Goal: Check status: Check status

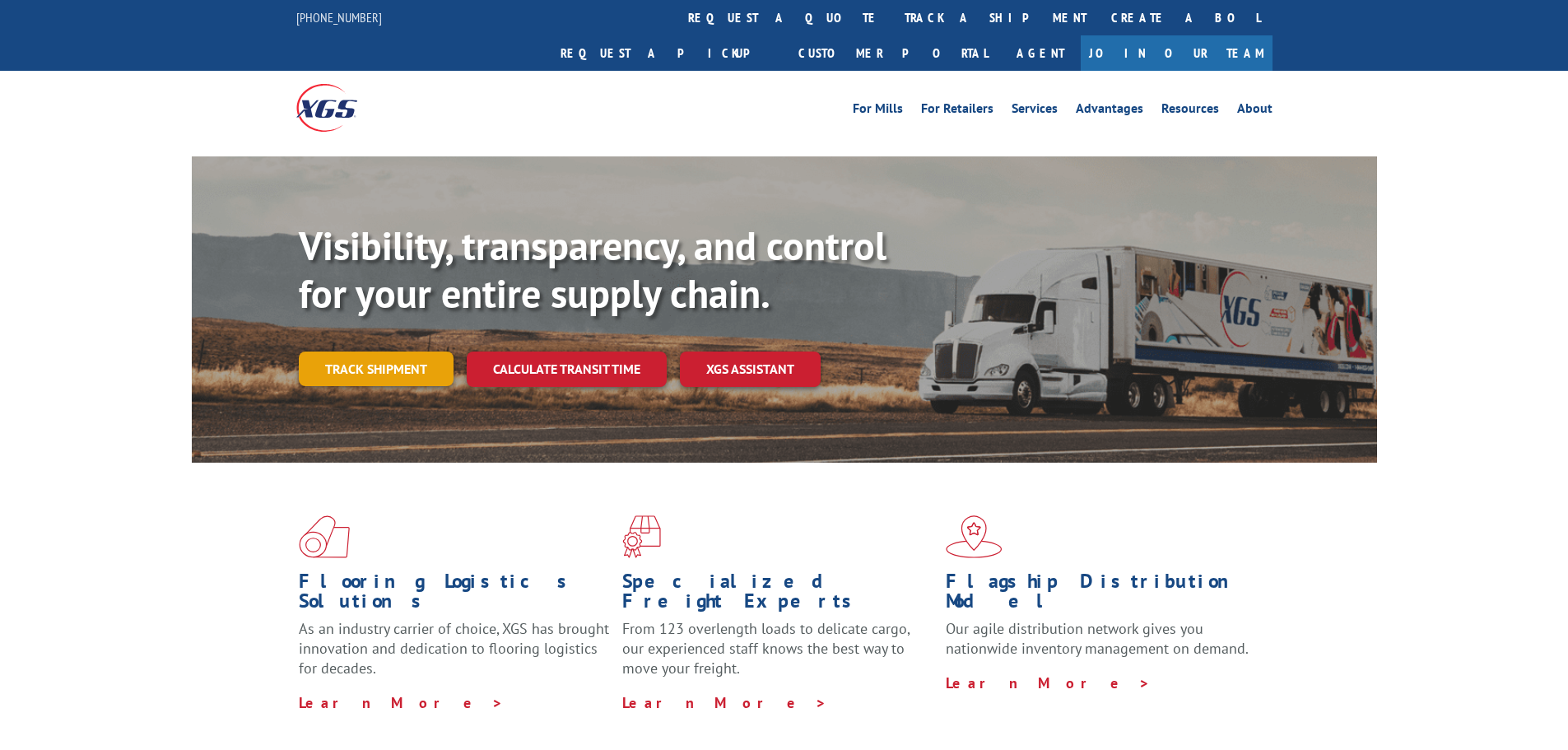
click at [391, 352] on link "Track shipment" at bounding box center [376, 368] width 155 height 35
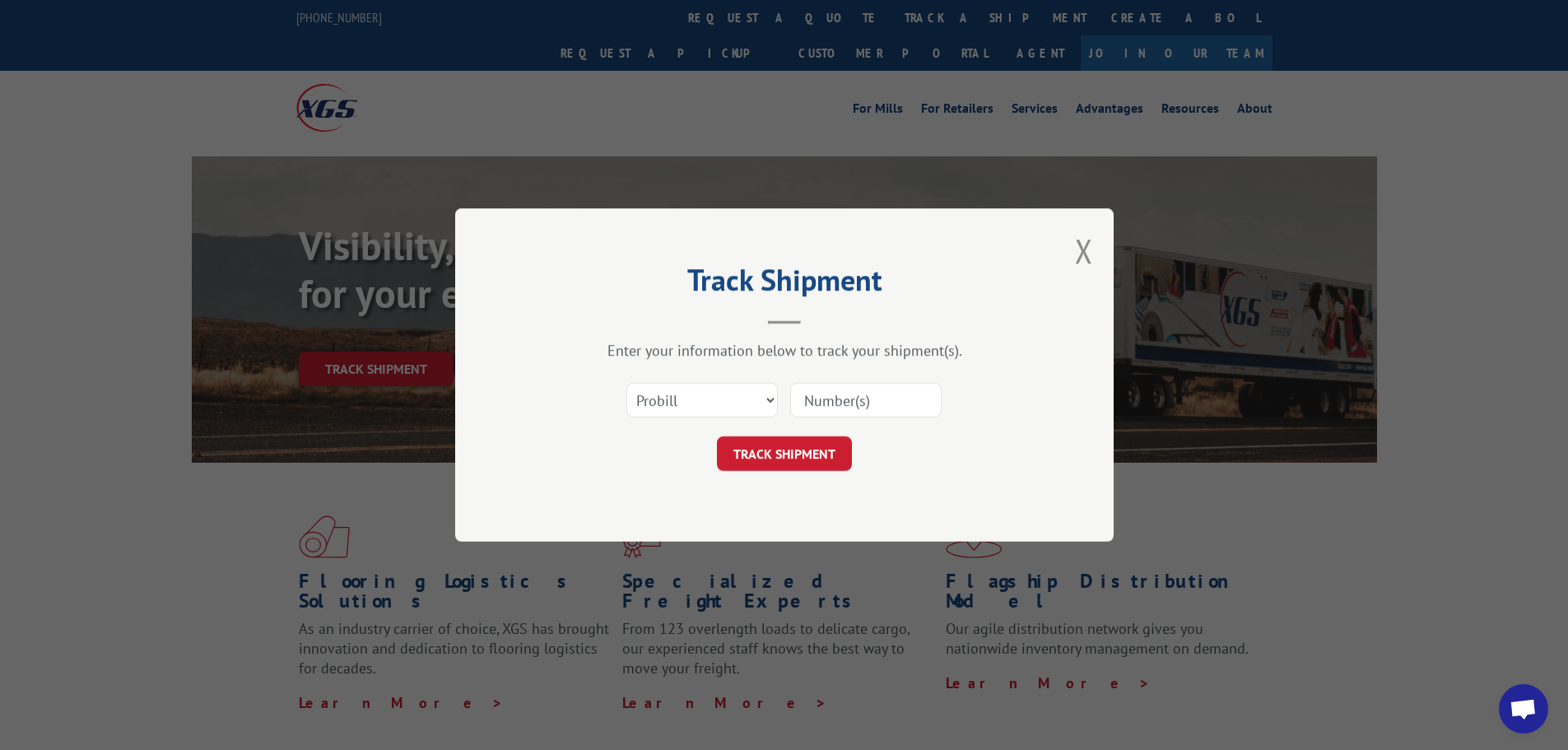
click at [826, 391] on input at bounding box center [866, 399] width 152 height 35
paste input "17027493"
type input "17027493"
click at [769, 457] on button "TRACK SHIPMENT" at bounding box center [784, 453] width 135 height 35
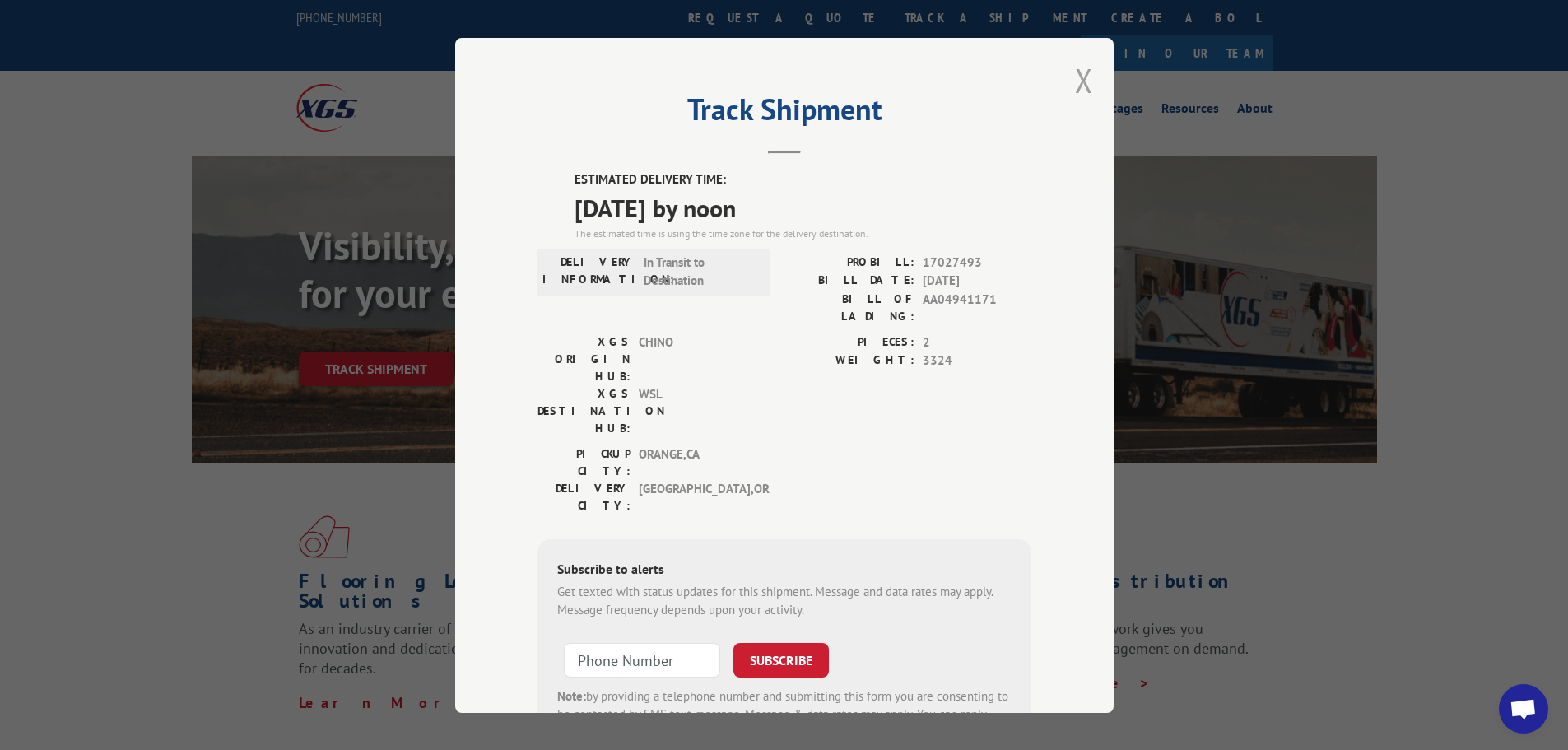
click at [1079, 75] on button "Close modal" at bounding box center [1083, 80] width 18 height 44
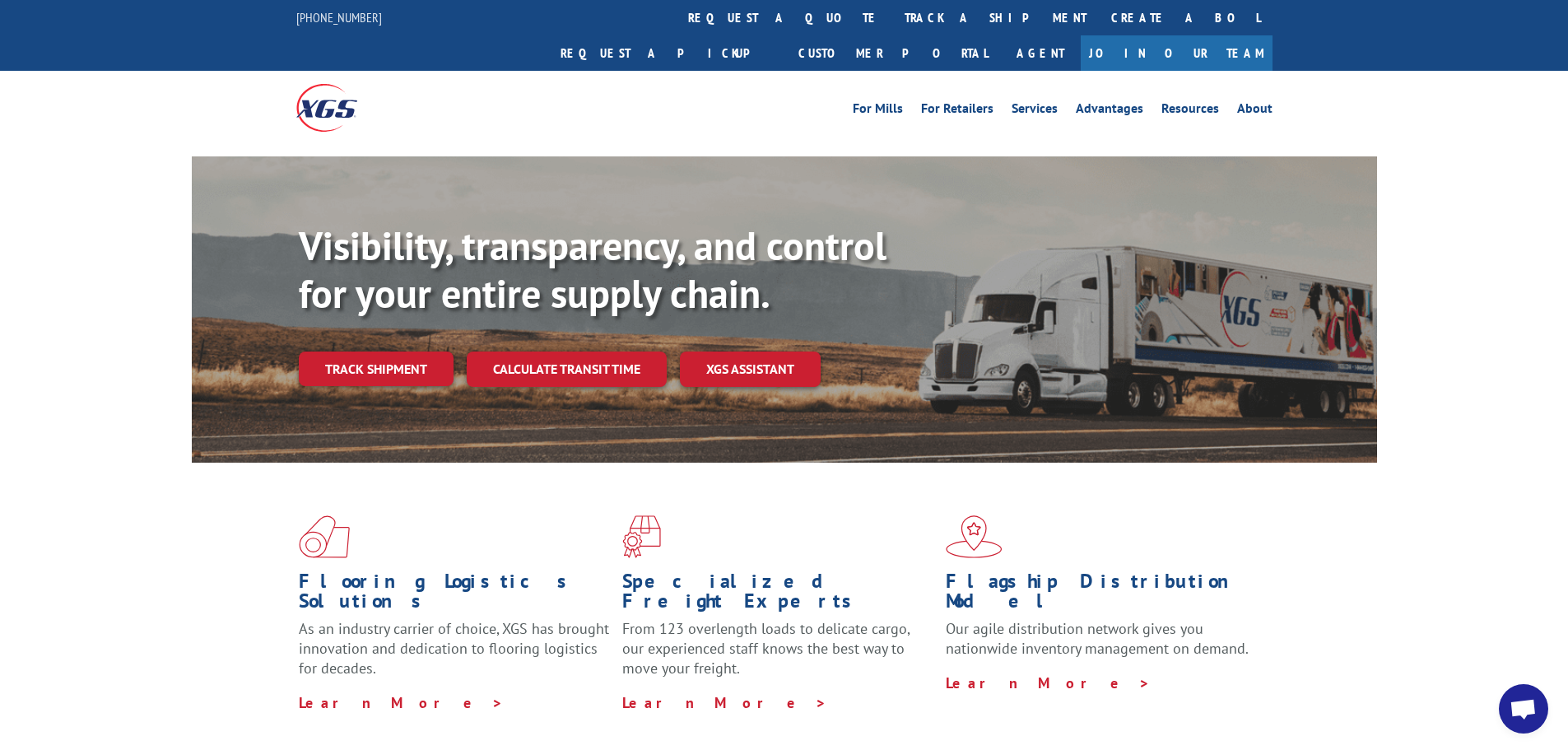
click at [1524, 698] on span "Open chat" at bounding box center [1523, 709] width 50 height 50
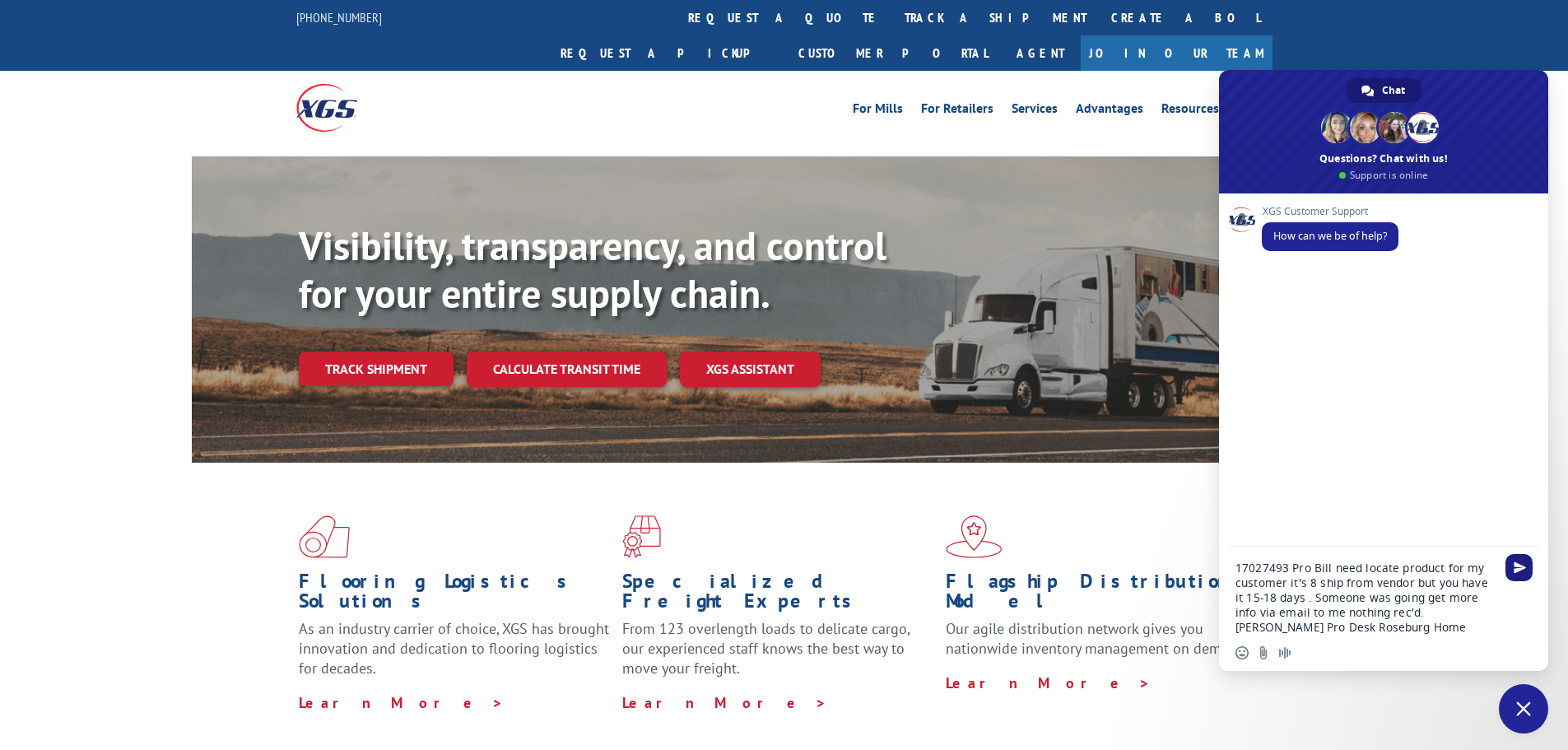
type textarea "17027493 Pro Bill need locate product for my customer it's 8 ship from vendor b…"
click at [1509, 577] on span "Send" at bounding box center [1518, 567] width 27 height 27
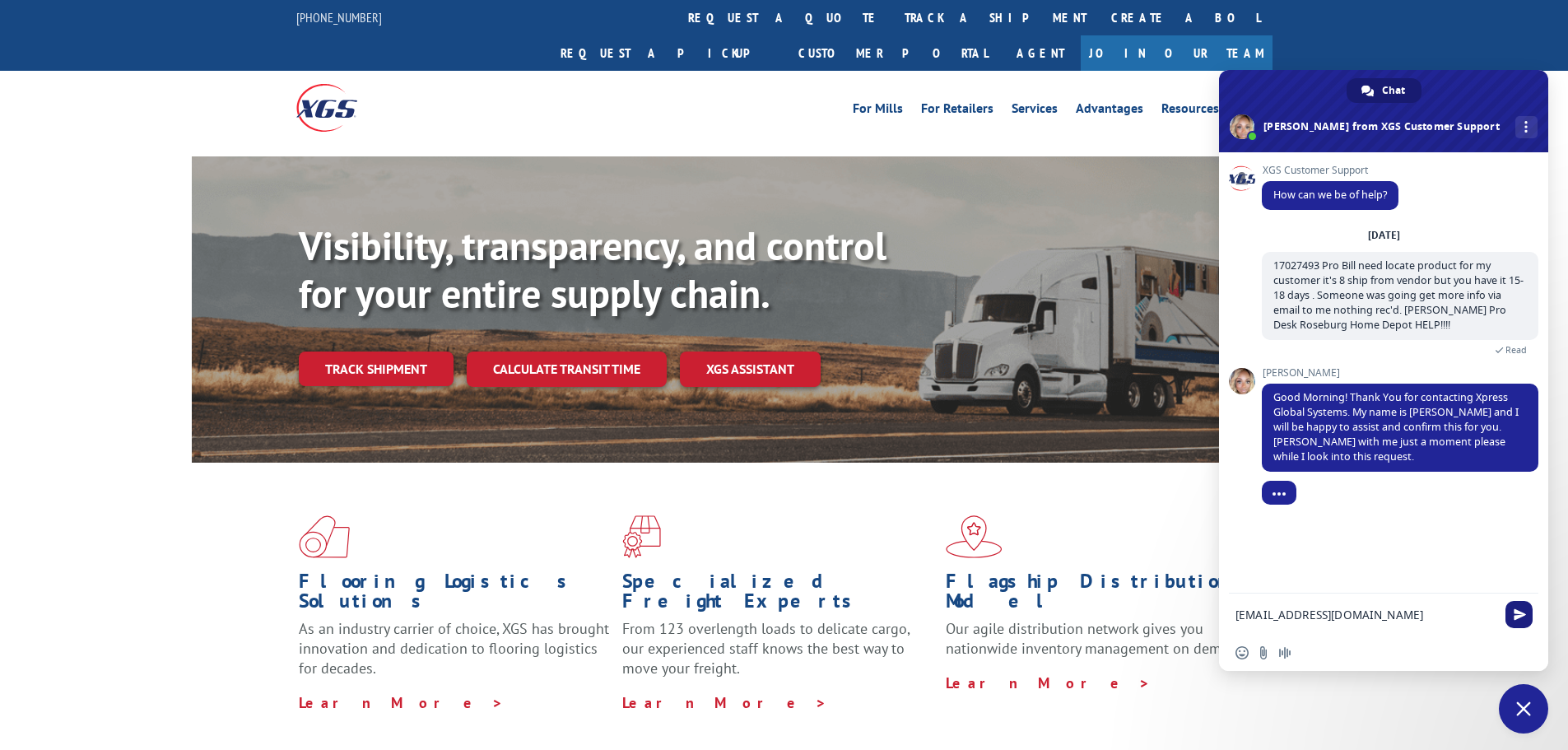
type textarea "prodesk_4020@homedepot.com Bonnie"
click at [1516, 616] on span "Send" at bounding box center [1519, 614] width 12 height 12
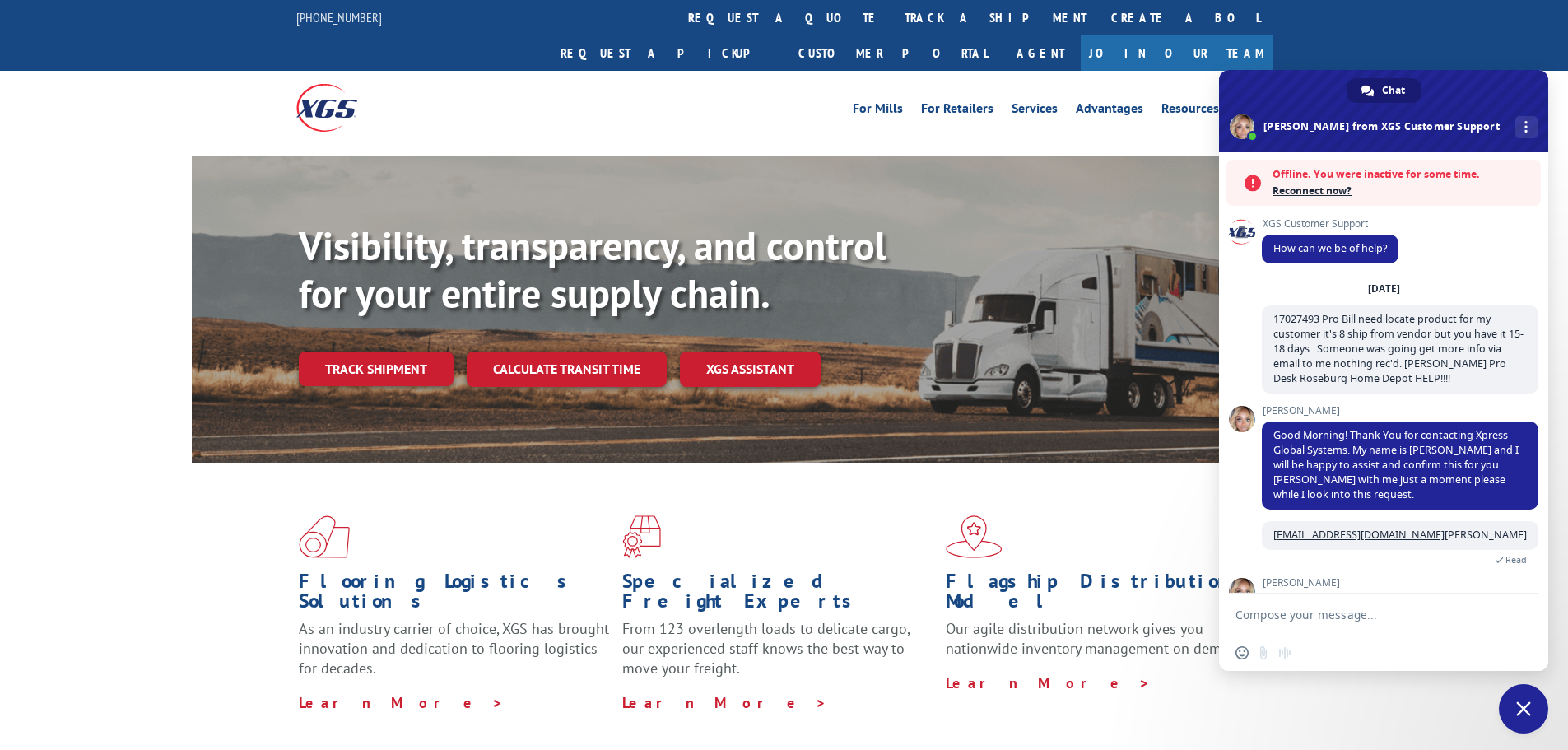
scroll to position [172, 0]
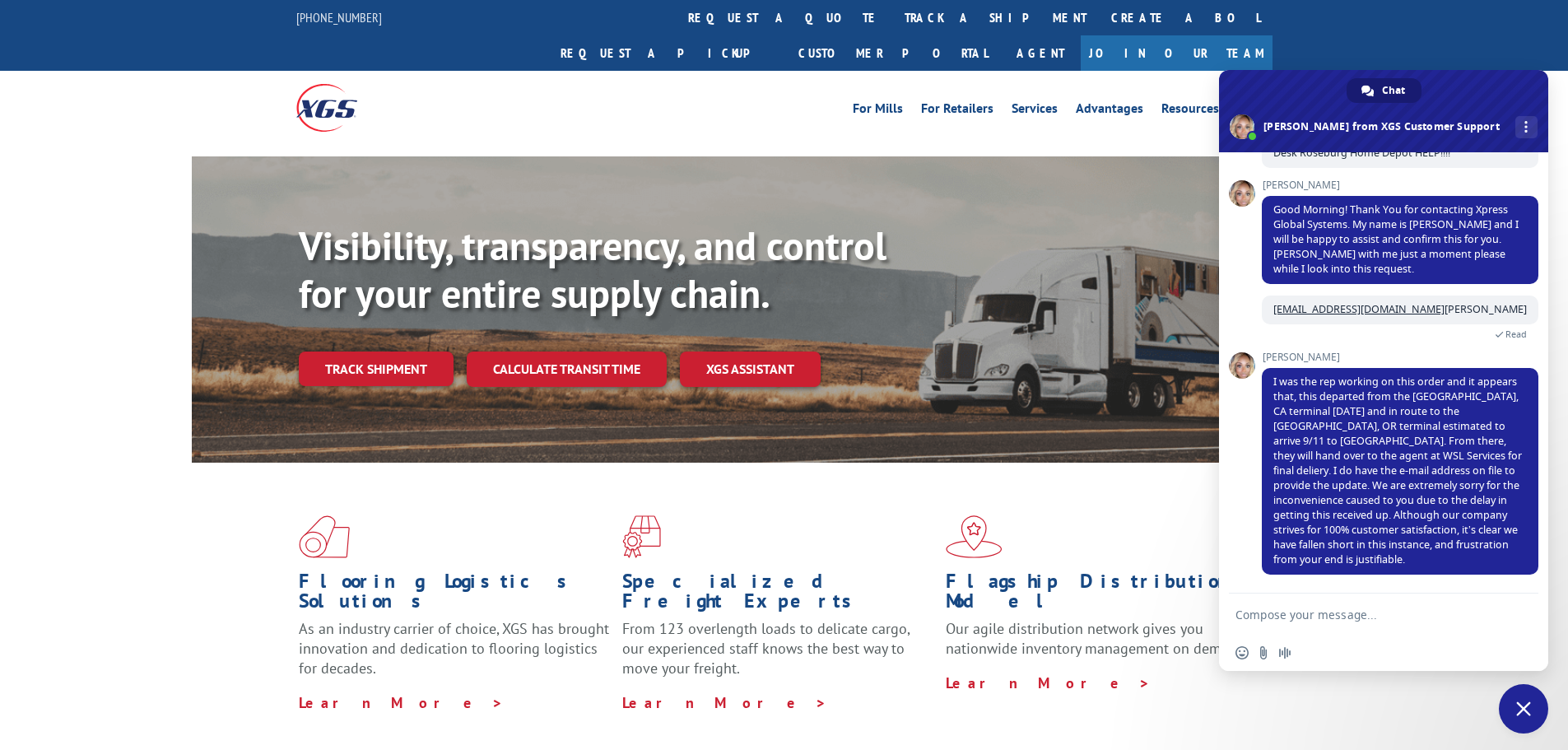
click at [1319, 615] on textarea "Compose your message..." at bounding box center [1366, 615] width 261 height 15
type textarea "Thank you:)"
click at [1514, 618] on span "Send" at bounding box center [1519, 614] width 12 height 12
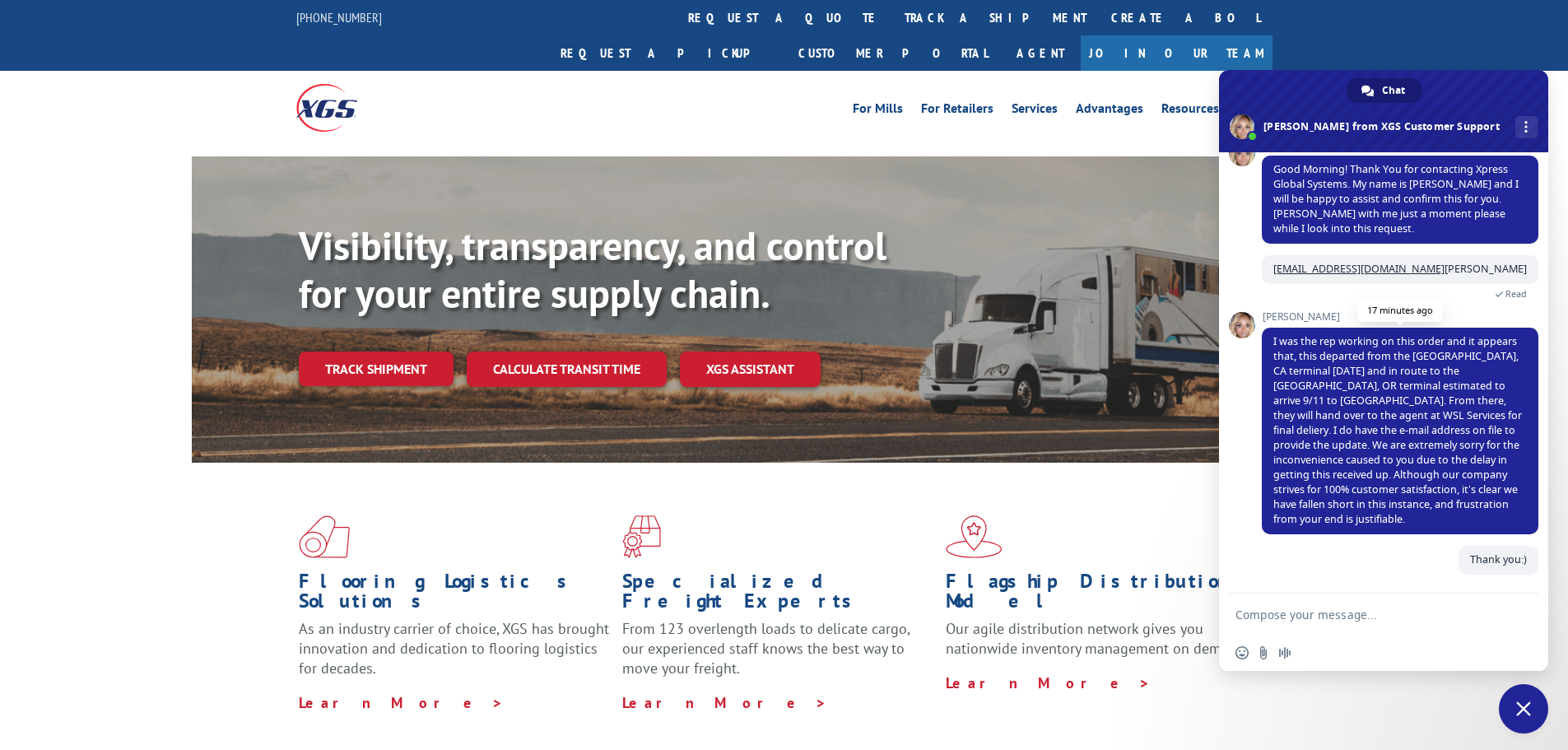
scroll to position [213, 0]
drag, startPoint x: 1321, startPoint y: 517, endPoint x: 1304, endPoint y: 543, distance: 31.1
click at [1304, 543] on div "Ashlee I was the rep working on this order and it appears that, this departed f…" at bounding box center [1399, 428] width 276 height 234
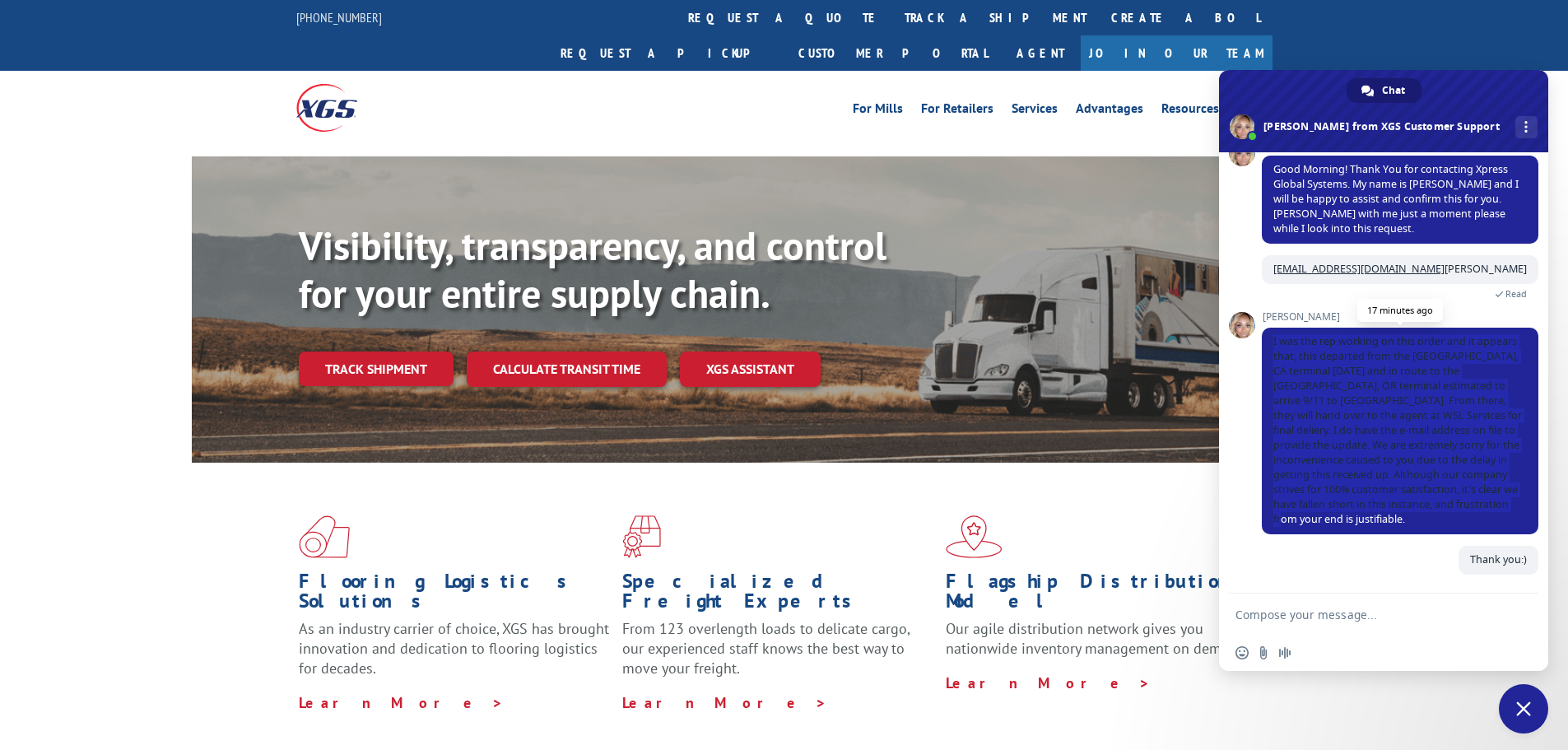
drag, startPoint x: 1373, startPoint y: 518, endPoint x: 1267, endPoint y: 339, distance: 208.0
click at [1267, 339] on span "I was the rep working on this order and it appears that, this departed from the…" at bounding box center [1399, 431] width 276 height 206
copy span "I was the rep working on this order and it appears that, this departed from the…"
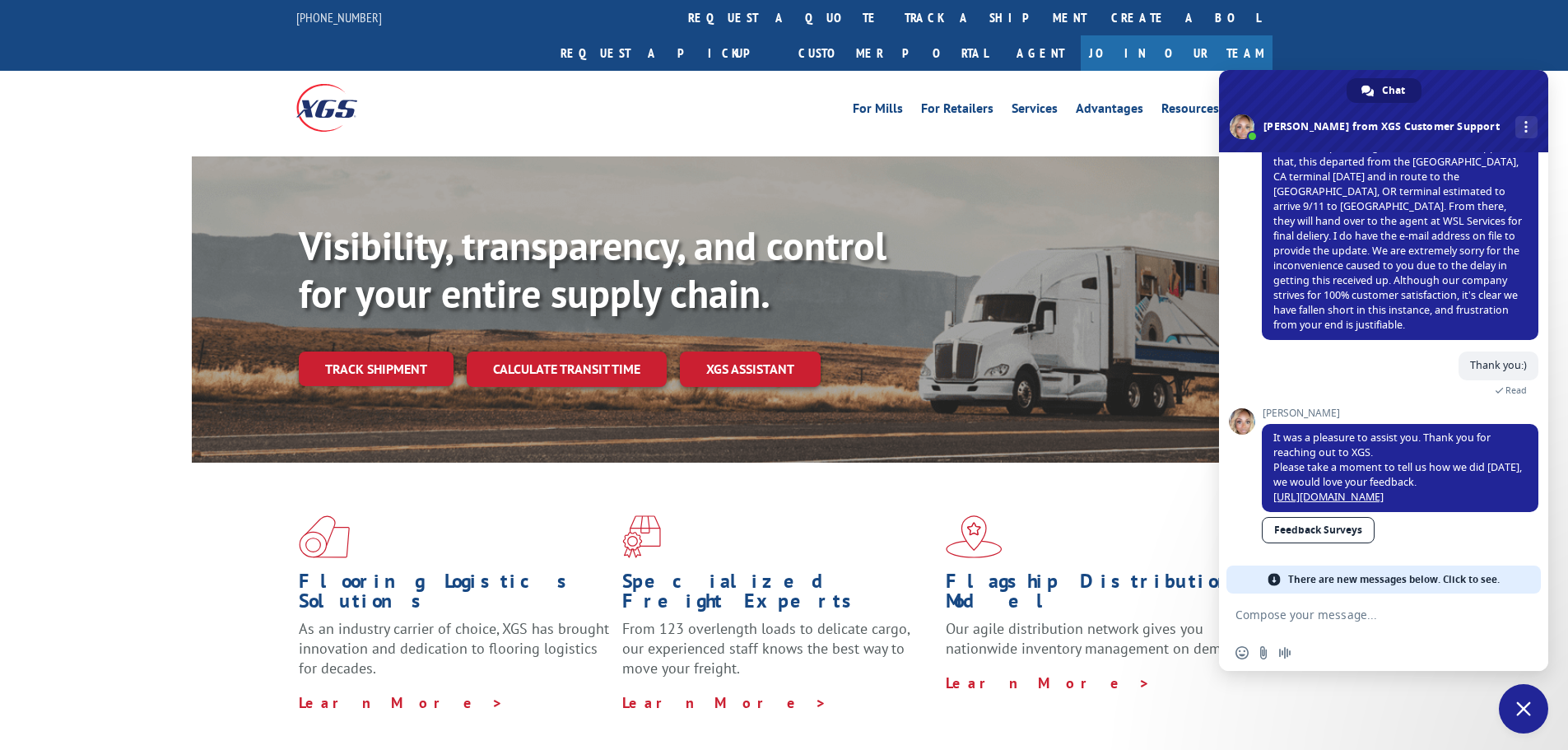
scroll to position [378, 0]
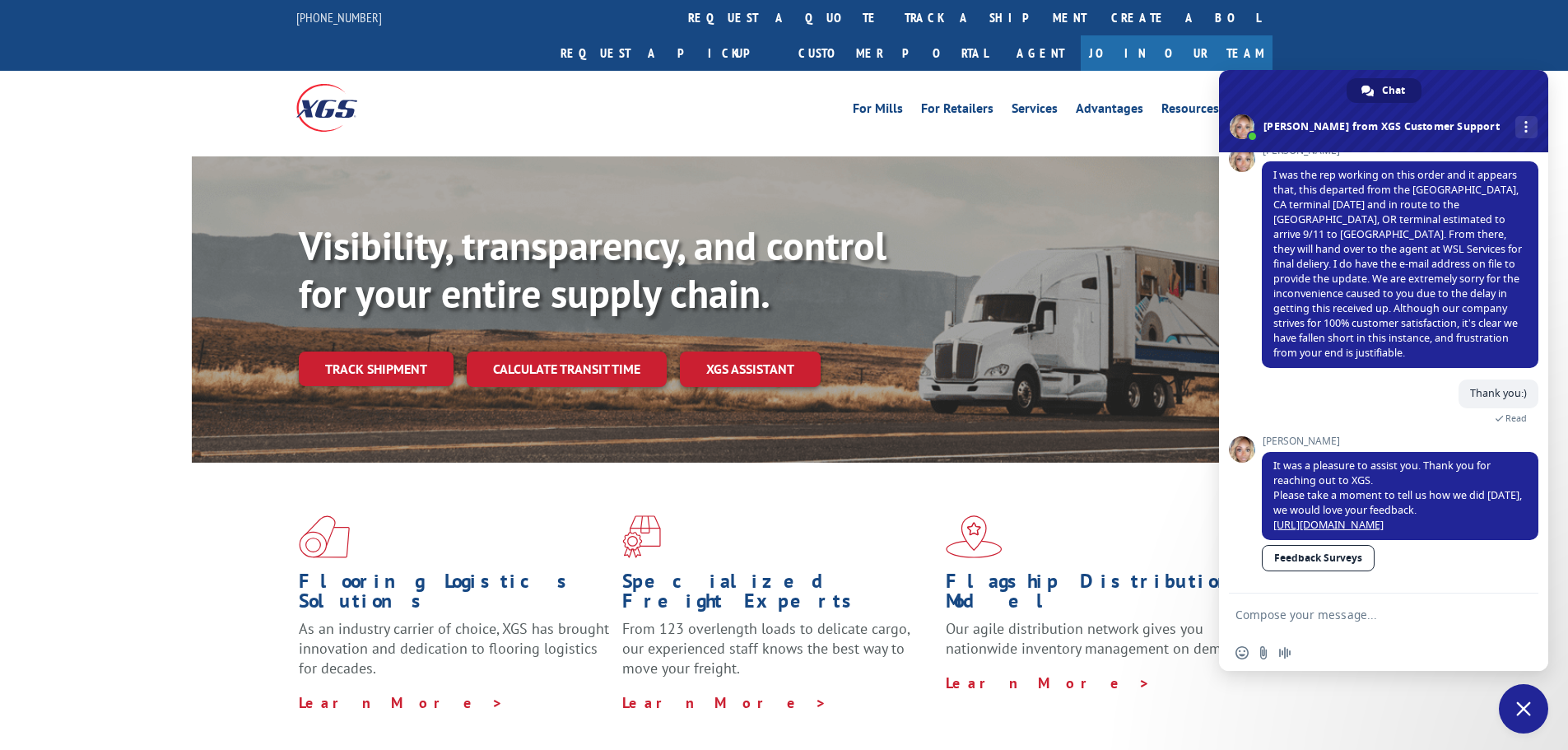
drag, startPoint x: 374, startPoint y: 72, endPoint x: 294, endPoint y: 71, distance: 80.0
click at [294, 71] on div "For Mills For Retailers Services Advantages Resources About For Mills For Retai…" at bounding box center [784, 108] width 1568 height 73
drag, startPoint x: 314, startPoint y: 76, endPoint x: 806, endPoint y: 274, distance: 530.3
click at [806, 274] on p "Visibility, transparency, and control for your entire supply chain." at bounding box center [601, 269] width 605 height 95
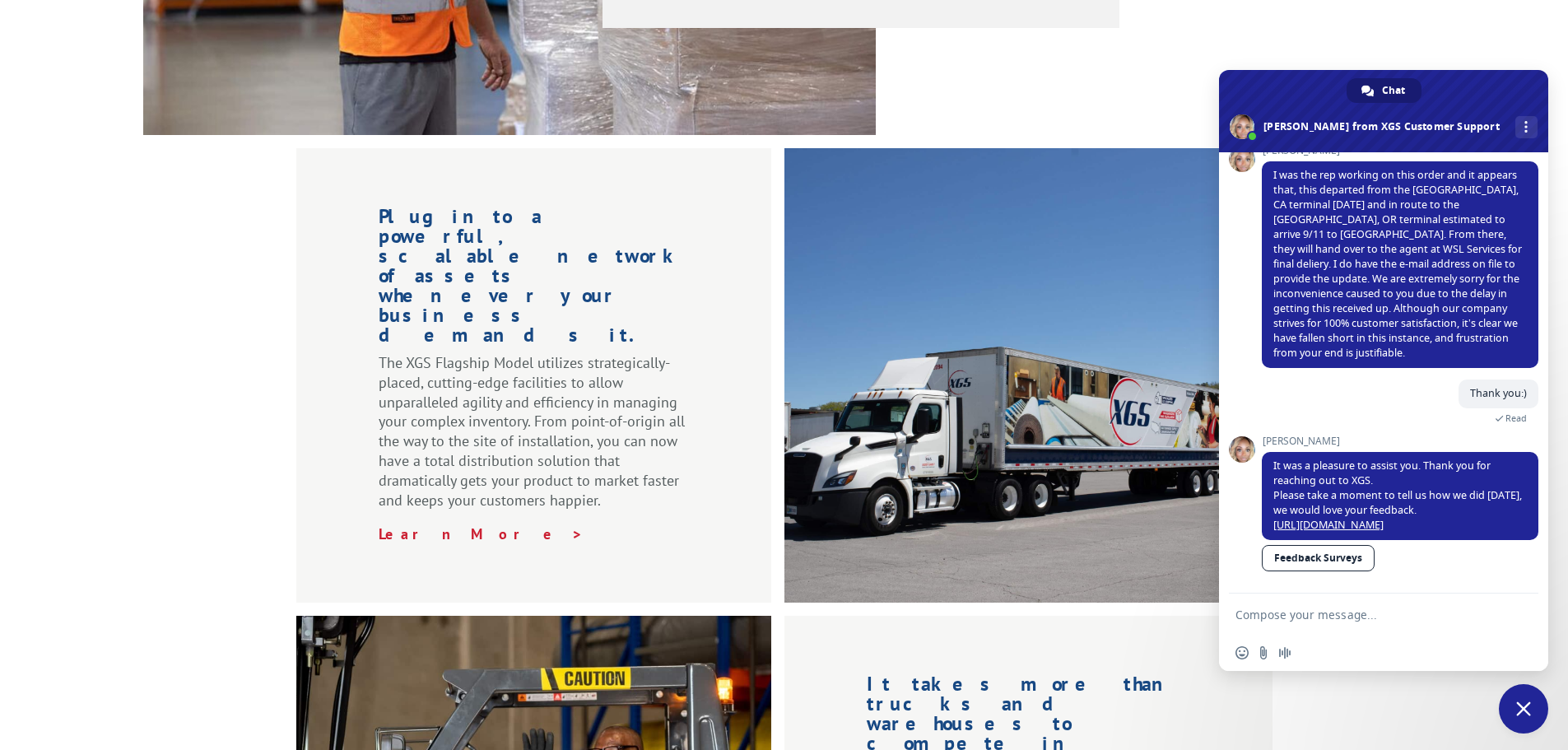
scroll to position [1565, 0]
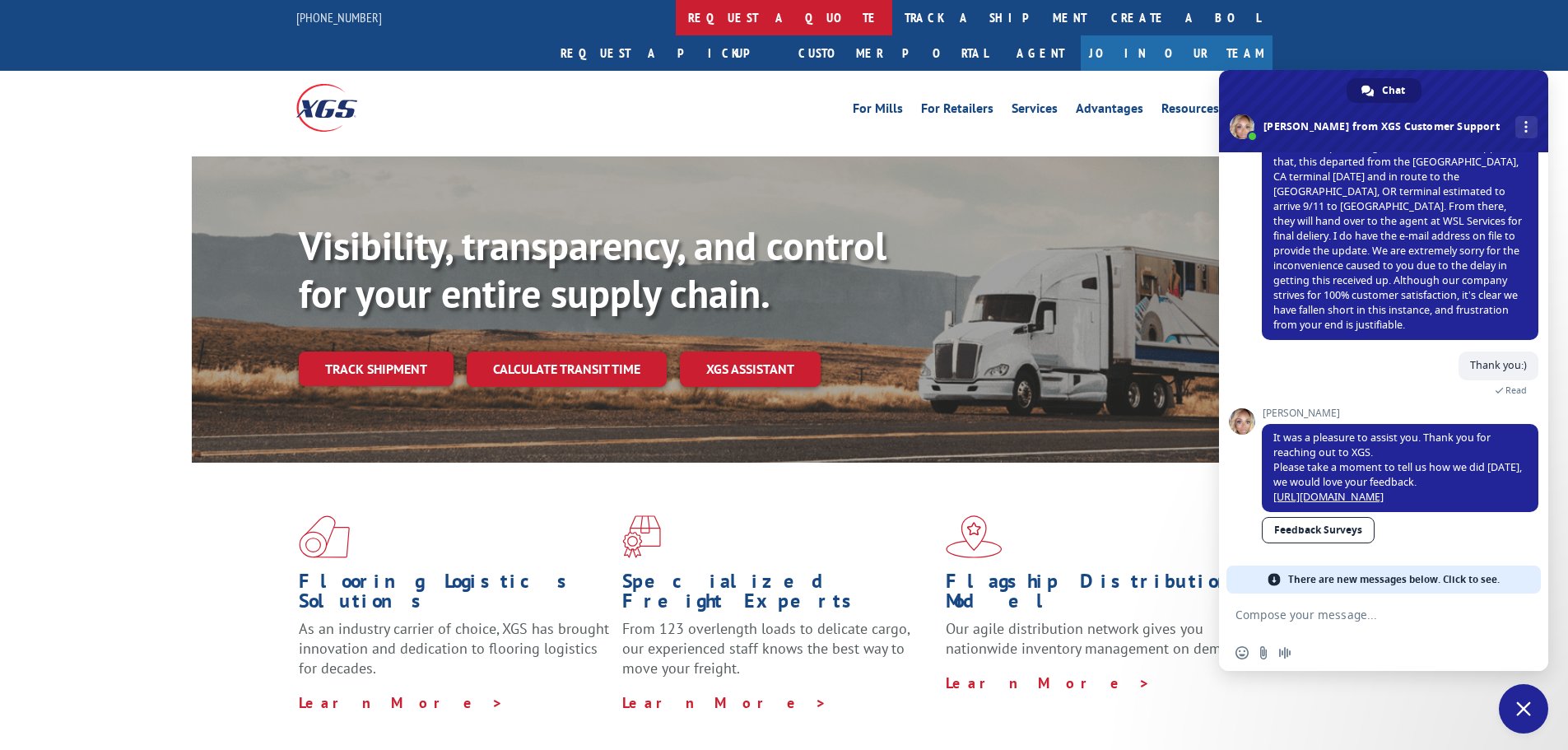
scroll to position [378, 0]
